Goal: Check status: Check status

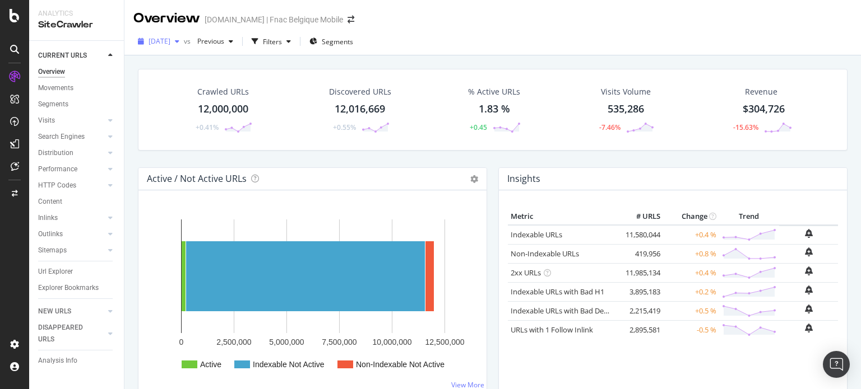
click at [170, 44] on span "[DATE]" at bounding box center [159, 41] width 22 height 10
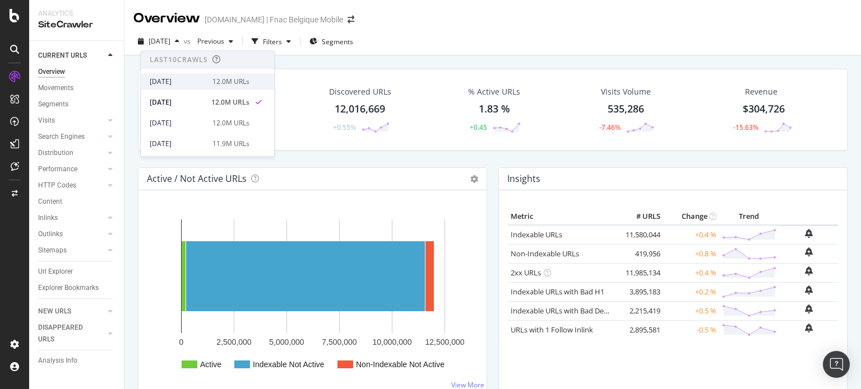
click at [186, 80] on div "[DATE]" at bounding box center [178, 82] width 56 height 10
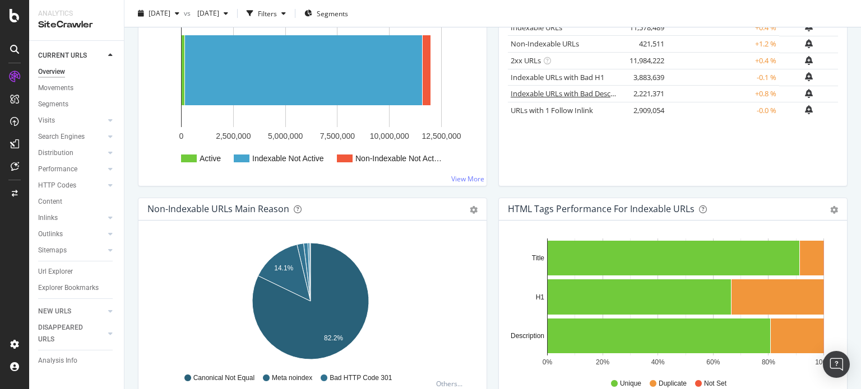
scroll to position [13, 0]
